Goal: Task Accomplishment & Management: Use online tool/utility

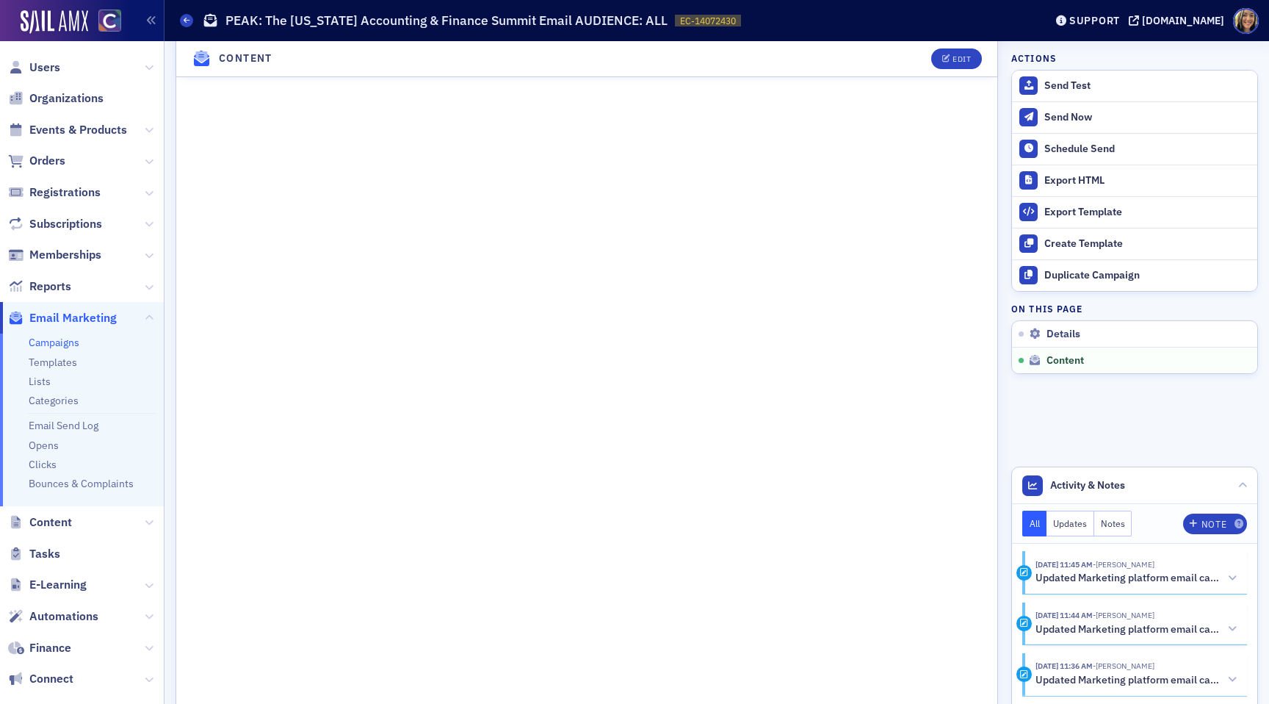
scroll to position [776, 0]
click at [1103, 155] on button "Schedule Send" at bounding box center [1134, 149] width 245 height 32
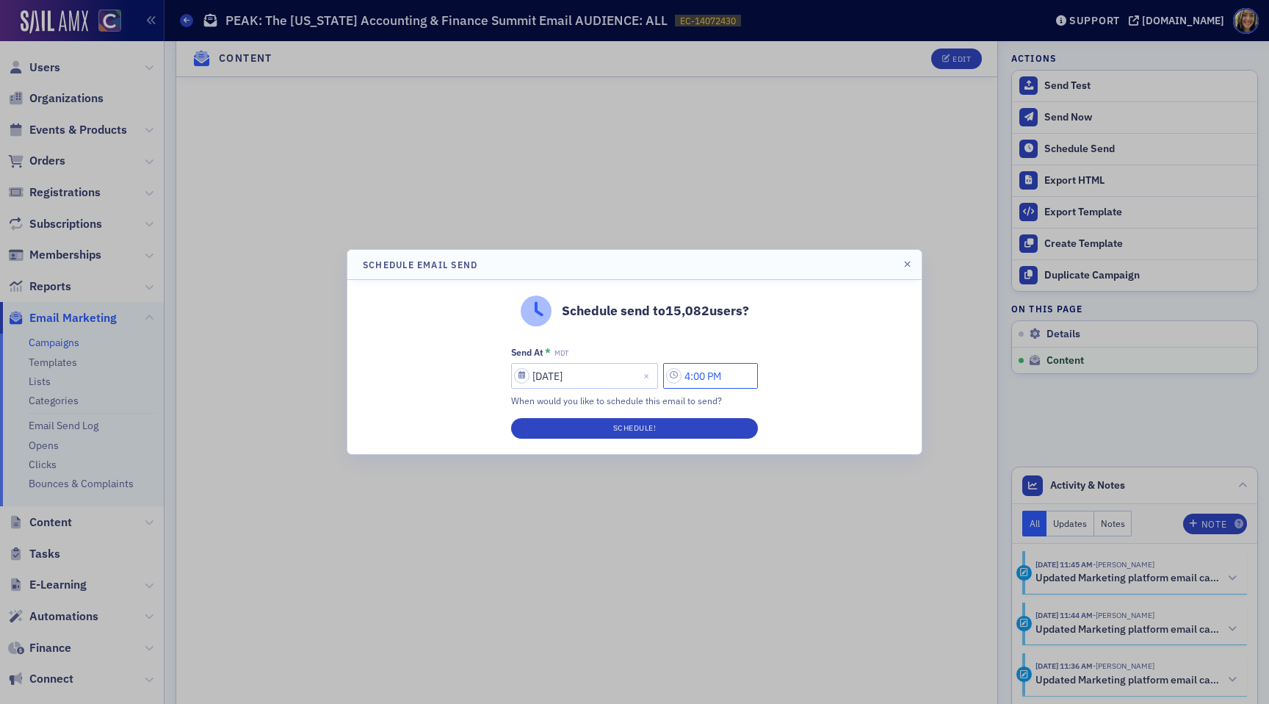
drag, startPoint x: 699, startPoint y: 376, endPoint x: 682, endPoint y: 376, distance: 17.6
click at [682, 376] on input "4:00 PM" at bounding box center [710, 376] width 95 height 26
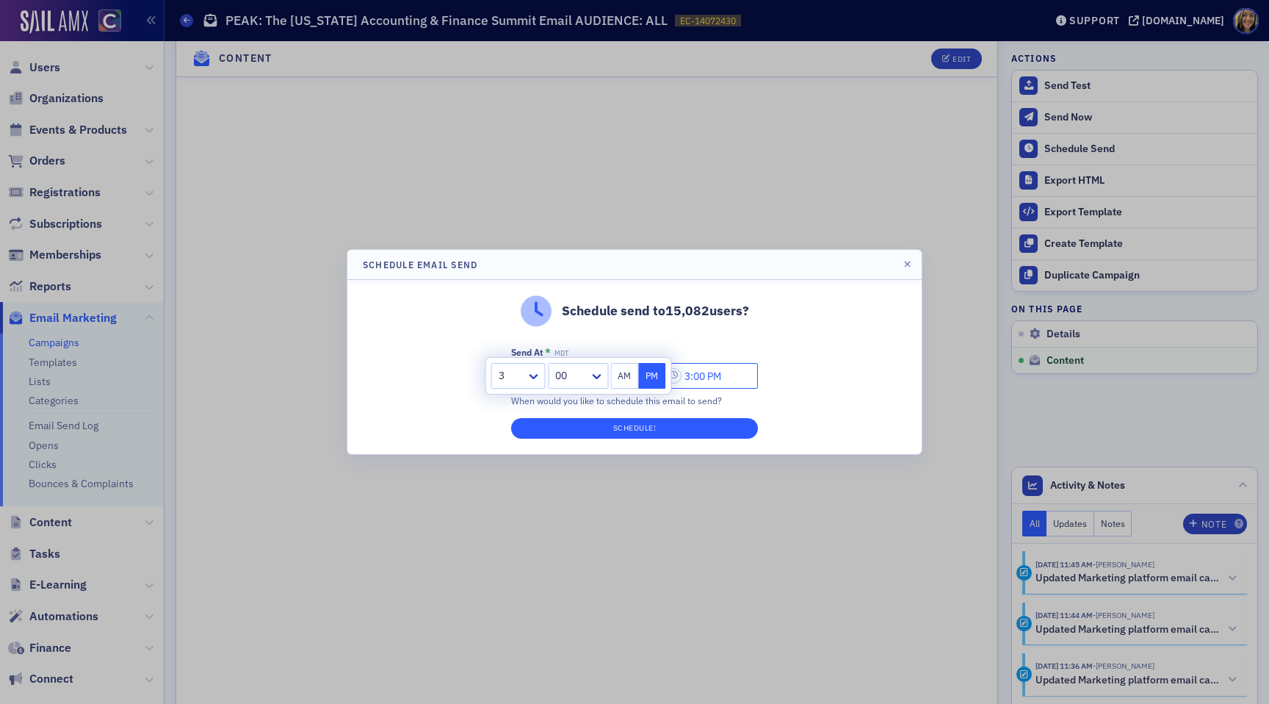
type input "3:00 PM"
click at [687, 427] on button "Schedule!" at bounding box center [634, 428] width 247 height 21
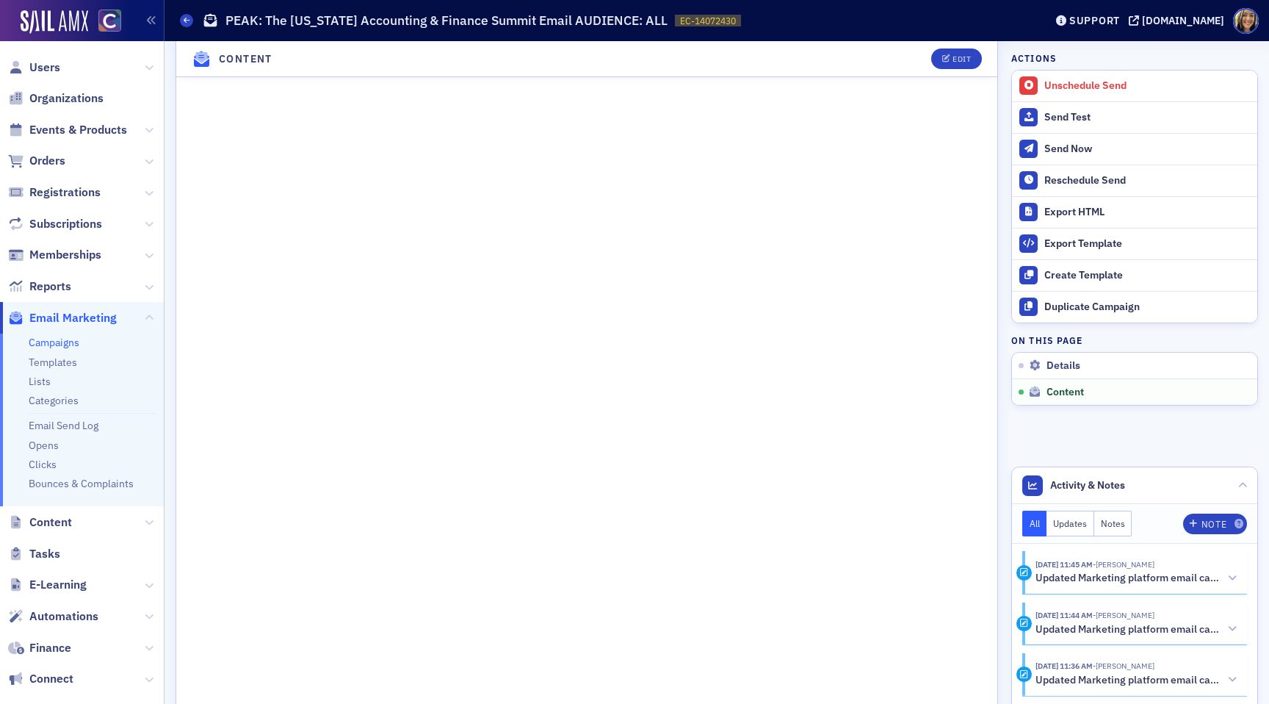
scroll to position [800, 0]
